Goal: Task Accomplishment & Management: Use online tool/utility

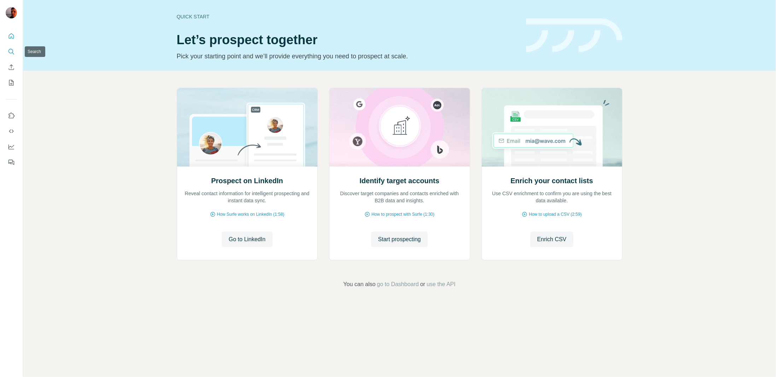
click at [11, 52] on icon "Search" at bounding box center [11, 51] width 7 height 7
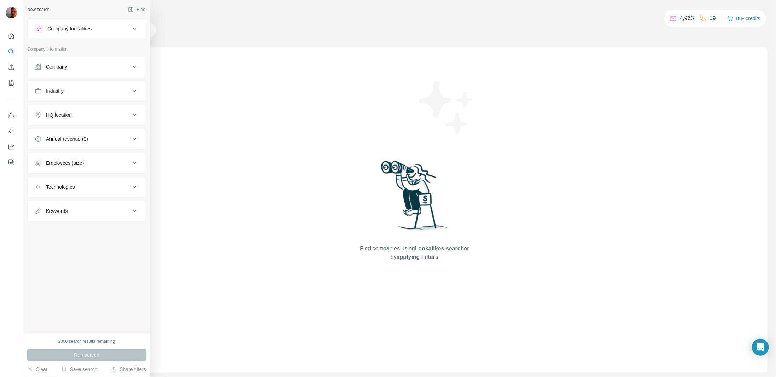
click at [74, 68] on div "Company" at bounding box center [82, 66] width 95 height 7
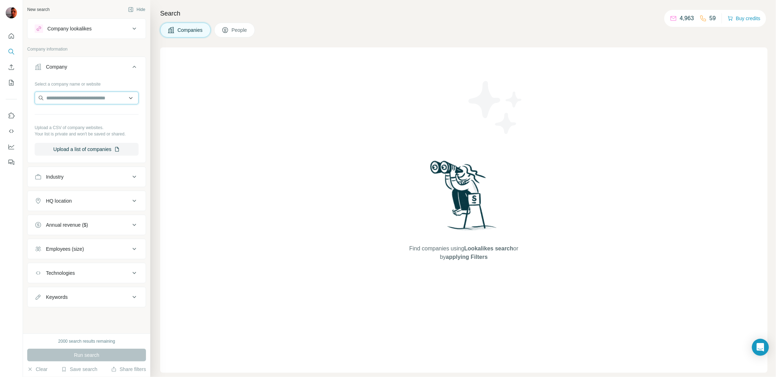
click at [95, 99] on input "text" at bounding box center [87, 98] width 104 height 13
paste input "**********"
type input "**********"
click at [104, 112] on p "Sealine Shipping AND Removals L.L.C" at bounding box center [93, 117] width 79 height 14
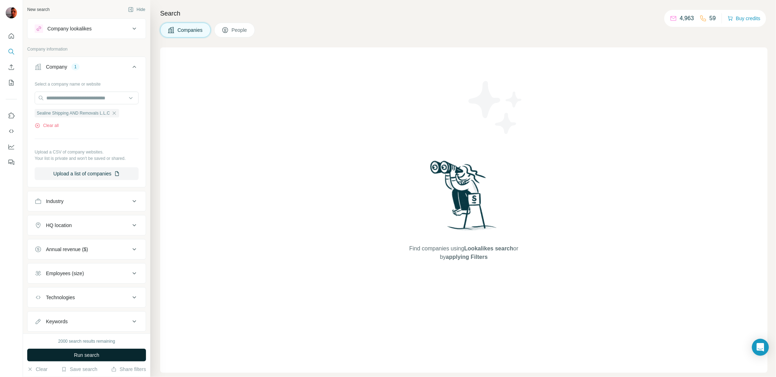
click at [92, 355] on span "Run search" at bounding box center [86, 354] width 25 height 7
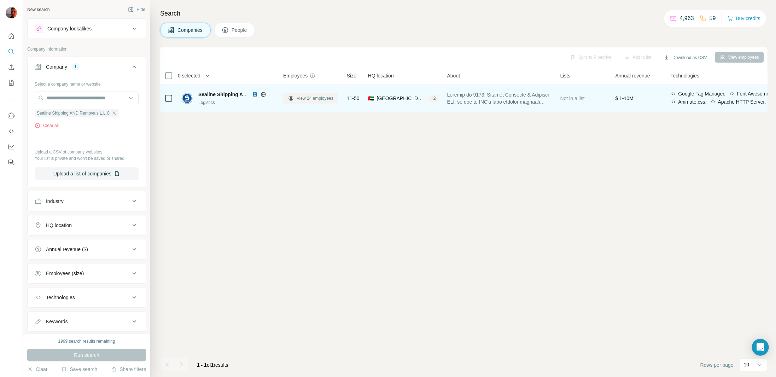
click at [289, 99] on icon at bounding box center [291, 98] width 6 height 6
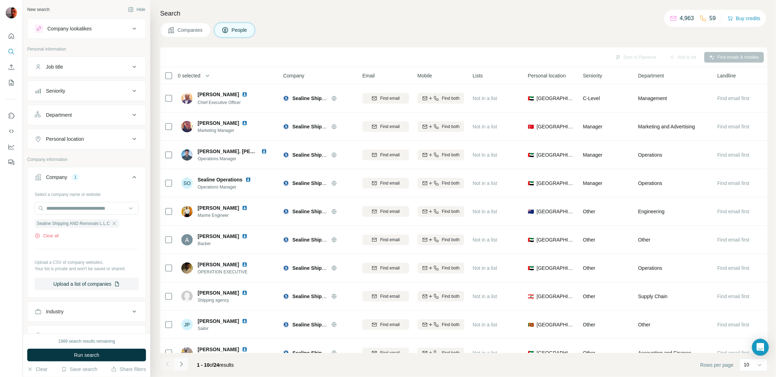
click at [179, 366] on icon "Navigate to next page" at bounding box center [181, 364] width 7 height 7
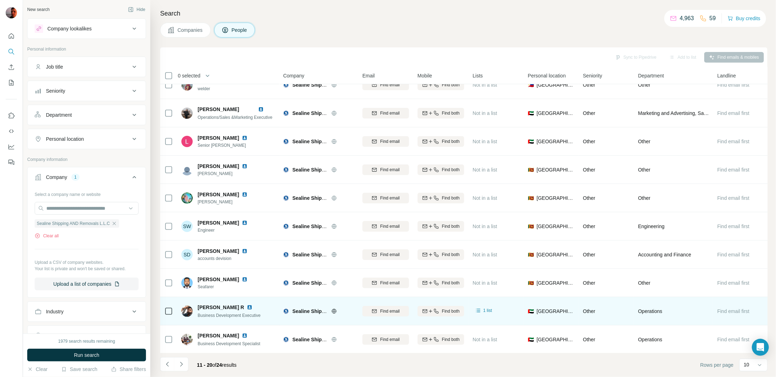
scroll to position [17, 0]
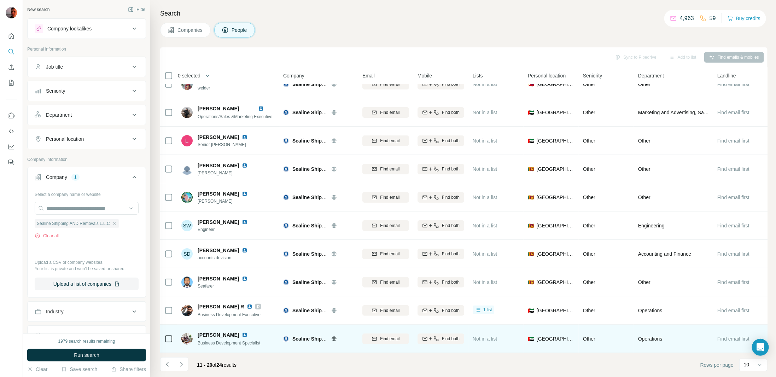
click at [246, 332] on img at bounding box center [245, 335] width 6 height 6
click at [438, 336] on icon "button" at bounding box center [436, 339] width 6 height 6
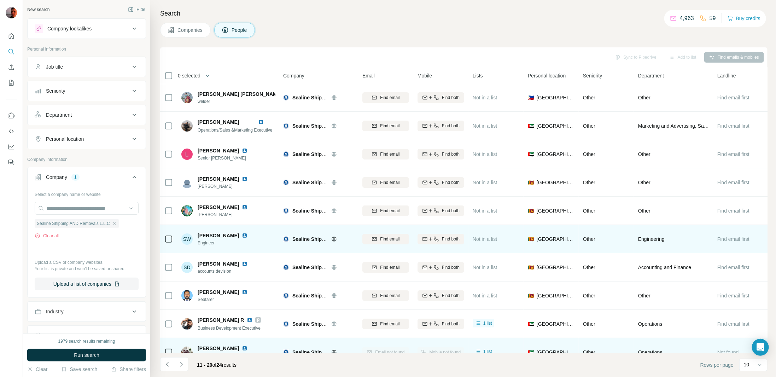
scroll to position [0, 0]
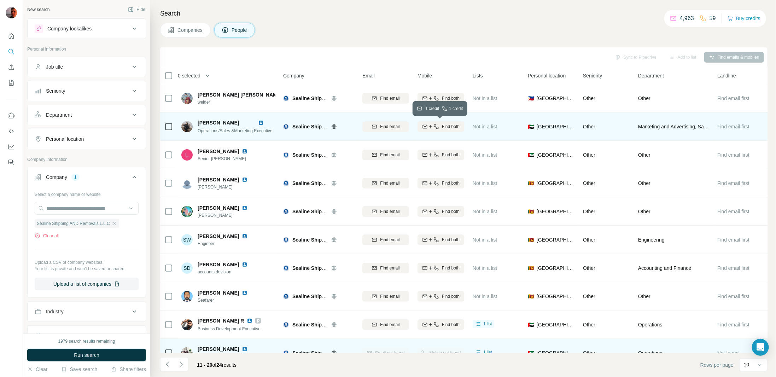
click at [457, 126] on span "Find both" at bounding box center [451, 126] width 18 height 6
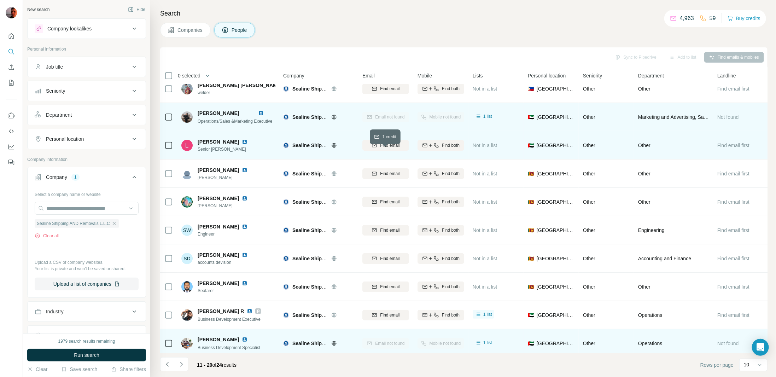
scroll to position [17, 0]
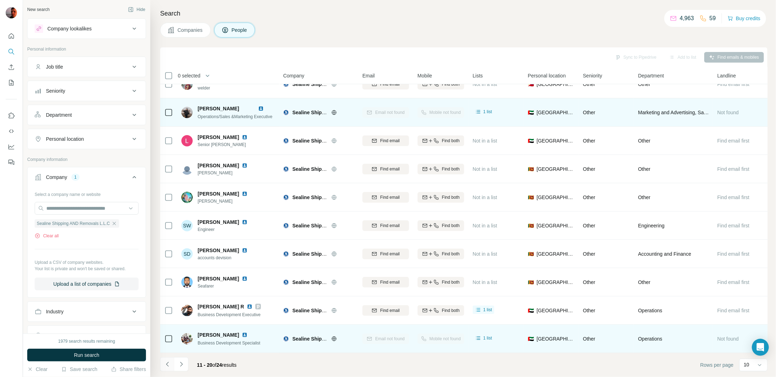
click at [168, 361] on icon "Navigate to previous page" at bounding box center [167, 364] width 7 height 7
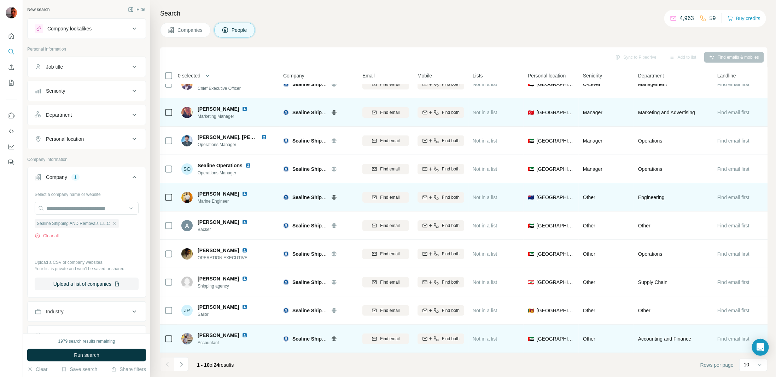
scroll to position [0, 0]
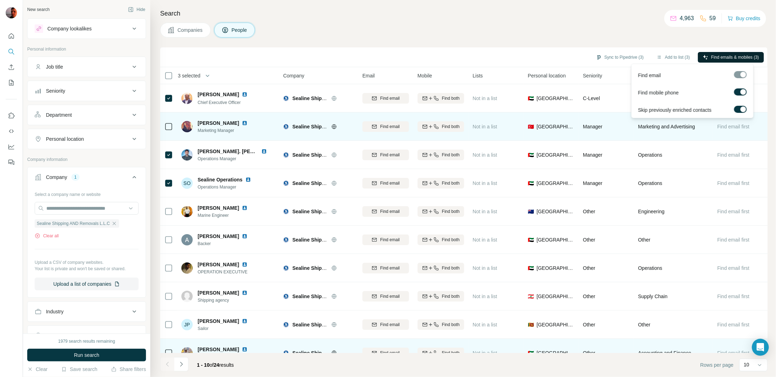
click at [708, 57] on button "Find emails & mobiles (3)" at bounding box center [731, 57] width 66 height 11
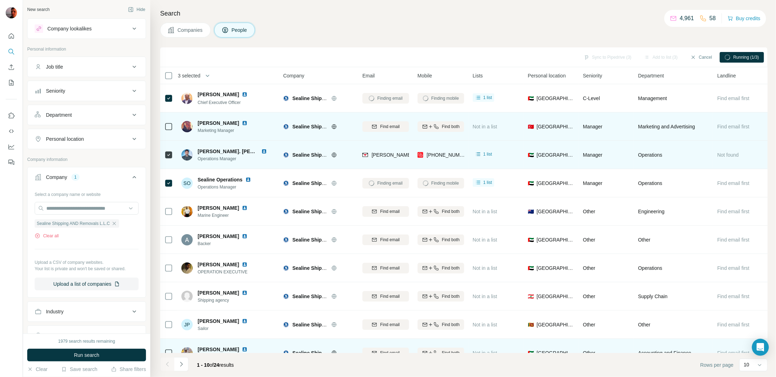
click at [261, 149] on img at bounding box center [264, 151] width 6 height 6
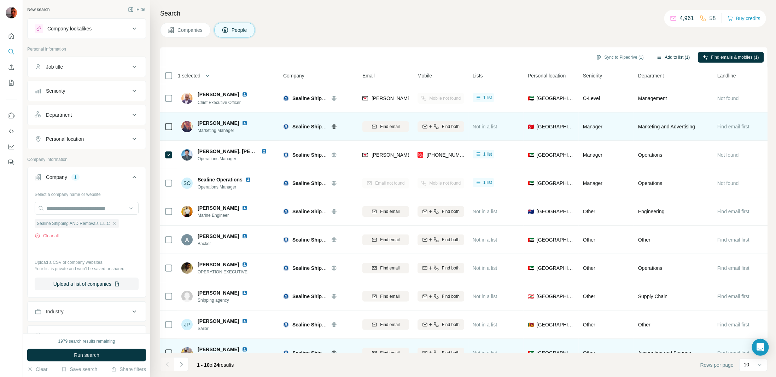
click at [666, 55] on button "Add to list (1)" at bounding box center [673, 57] width 43 height 11
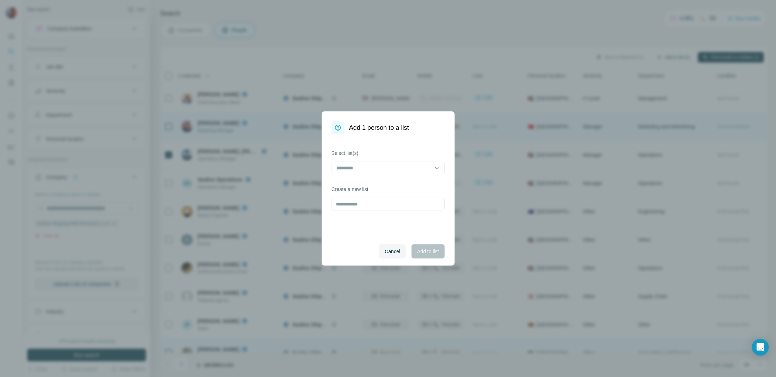
click at [680, 56] on div "Add 1 person to a list Select list(s) Create a new list Cancel Add to list" at bounding box center [388, 188] width 776 height 377
click at [436, 167] on icon at bounding box center [437, 168] width 4 height 2
click at [375, 185] on div "Load secure" at bounding box center [388, 183] width 101 height 7
click at [343, 229] on div "Select list(s) Load secure Create a new list" at bounding box center [388, 185] width 133 height 103
click at [395, 253] on span "Cancel" at bounding box center [393, 251] width 16 height 7
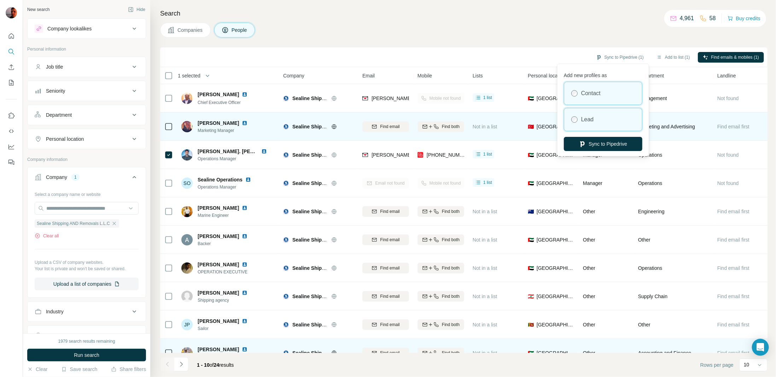
click at [596, 121] on div "Lead" at bounding box center [603, 119] width 78 height 23
click at [608, 93] on div "Contact" at bounding box center [603, 93] width 78 height 23
click at [605, 144] on button "Sync to Pipedrive" at bounding box center [603, 144] width 78 height 14
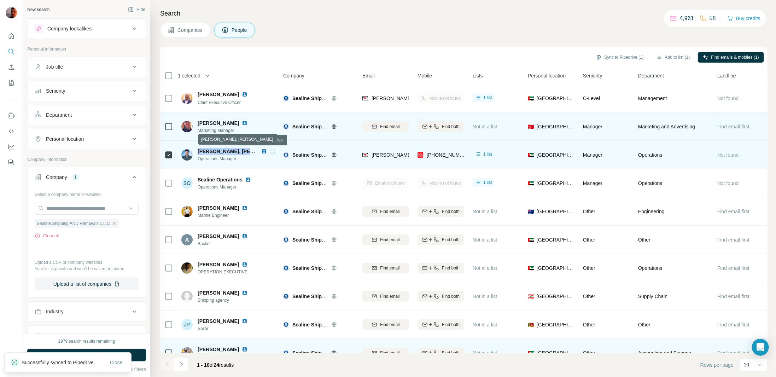
drag, startPoint x: 198, startPoint y: 153, endPoint x: 246, endPoint y: 152, distance: 48.1
click at [246, 152] on span "[PERSON_NAME]. [PERSON_NAME]" at bounding box center [241, 151] width 86 height 6
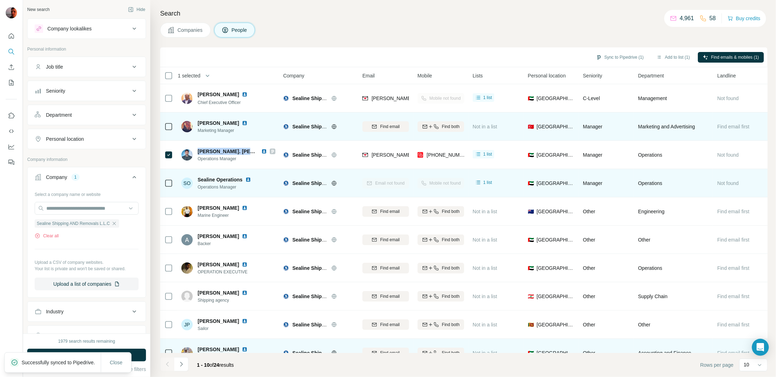
copy span "[PERSON_NAME]. Raa"
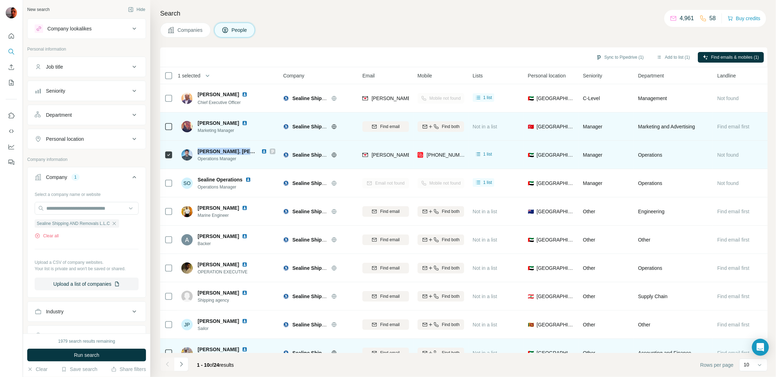
click at [261, 152] on img at bounding box center [264, 151] width 6 height 6
